Goal: Task Accomplishment & Management: Use online tool/utility

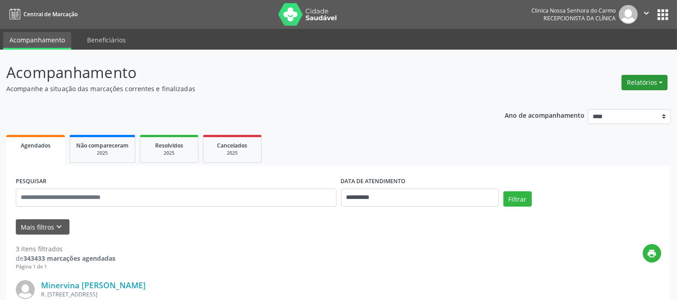
click at [656, 84] on button "Relatórios" at bounding box center [645, 82] width 46 height 15
click at [606, 97] on link "Agendamentos" at bounding box center [619, 101] width 97 height 13
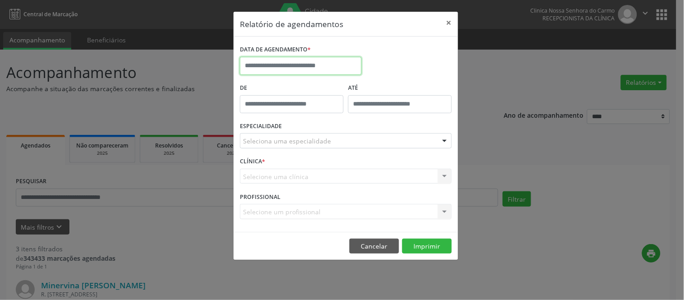
click at [323, 65] on input "text" at bounding box center [301, 66] width 122 height 18
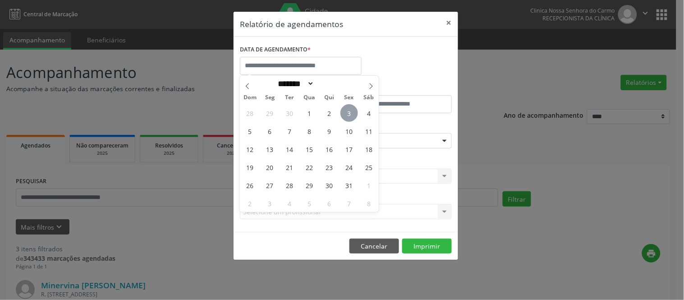
click at [348, 109] on span "3" at bounding box center [350, 113] width 18 height 18
type input "**********"
click at [349, 116] on span "3" at bounding box center [350, 113] width 18 height 18
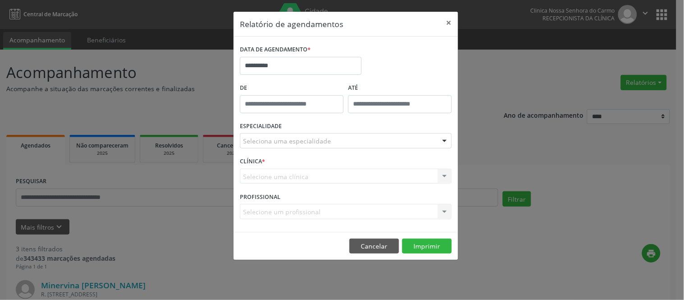
click at [349, 116] on div "ATÉ" at bounding box center [400, 100] width 108 height 38
click at [426, 147] on div "Seleciona uma especialidade" at bounding box center [346, 140] width 212 height 15
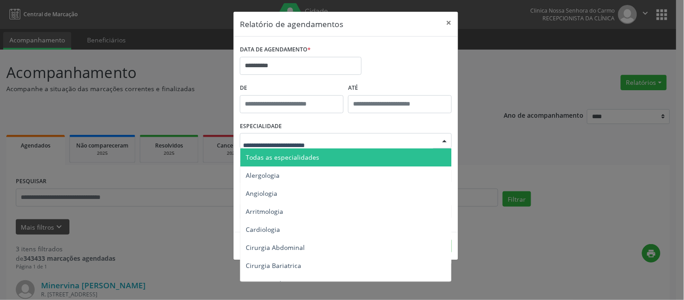
click at [294, 158] on span "Todas as especialidades" at bounding box center [283, 157] width 74 height 9
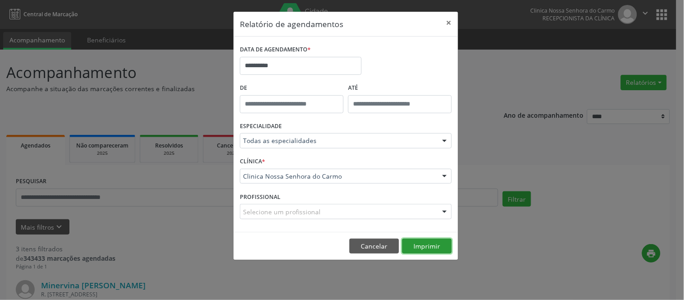
click at [426, 245] on button "Imprimir" at bounding box center [427, 246] width 50 height 15
